Goal: Go to known website

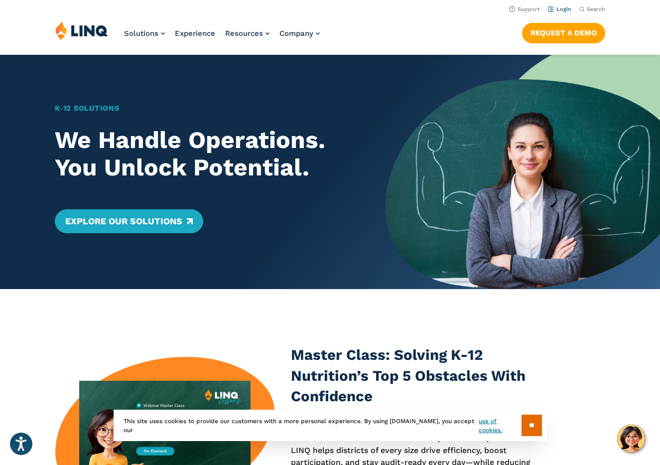
click at [564, 11] on link "Login" at bounding box center [559, 9] width 23 height 6
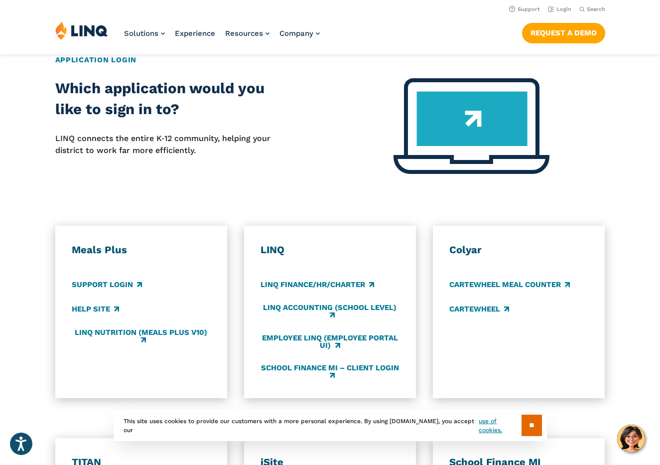
scroll to position [385, 0]
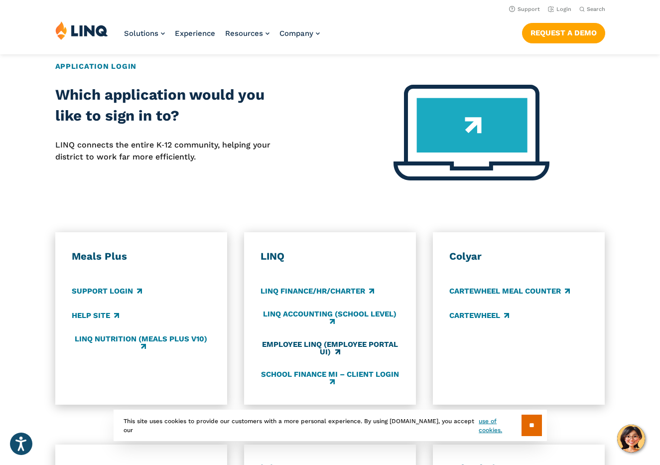
click at [336, 346] on link "Employee LINQ (Employee Portal UI)" at bounding box center [331, 348] width 140 height 16
